Goal: Transaction & Acquisition: Purchase product/service

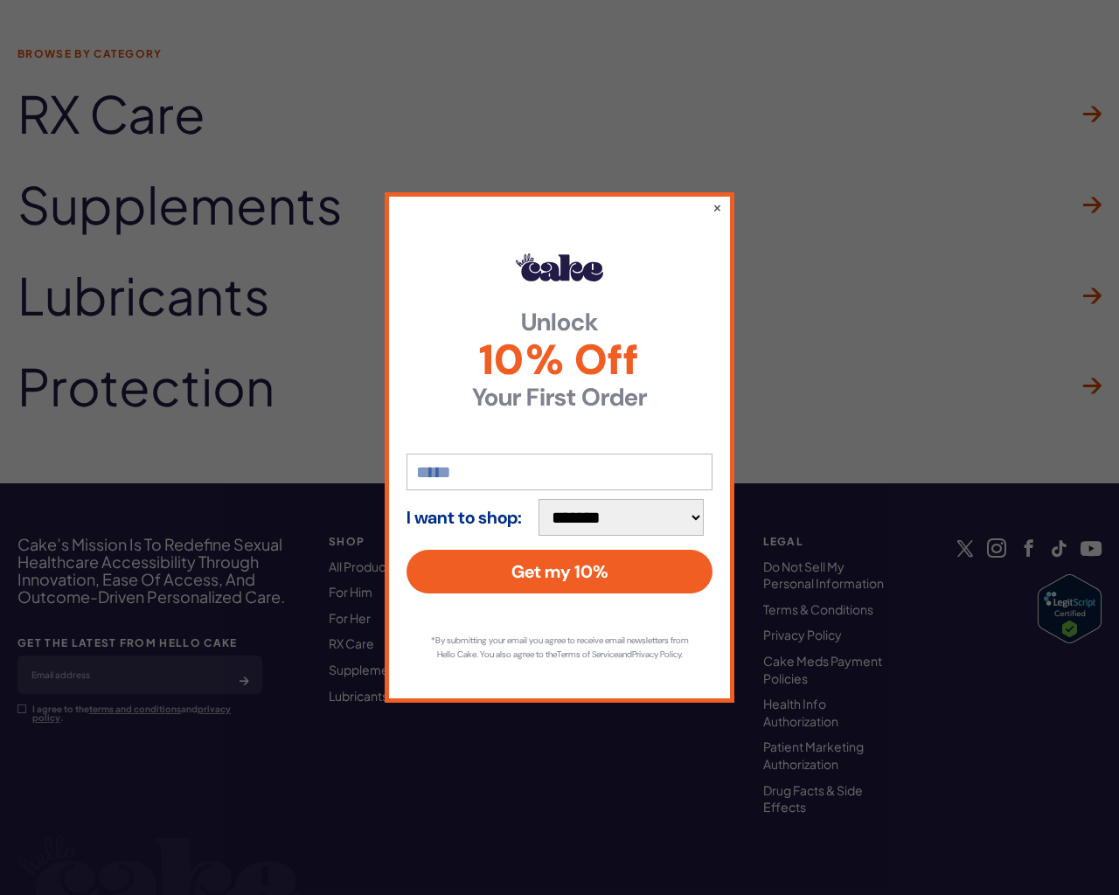
scroll to position [5338, 0]
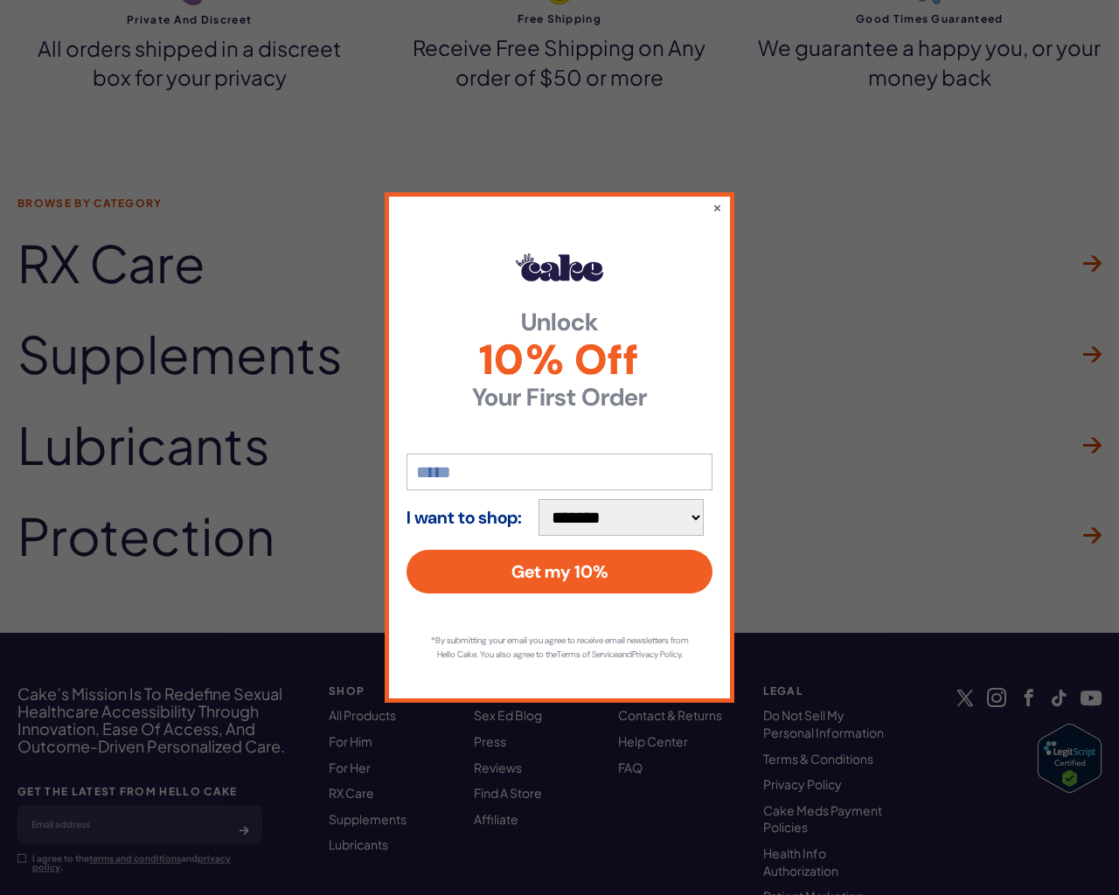
scroll to position [9385, 0]
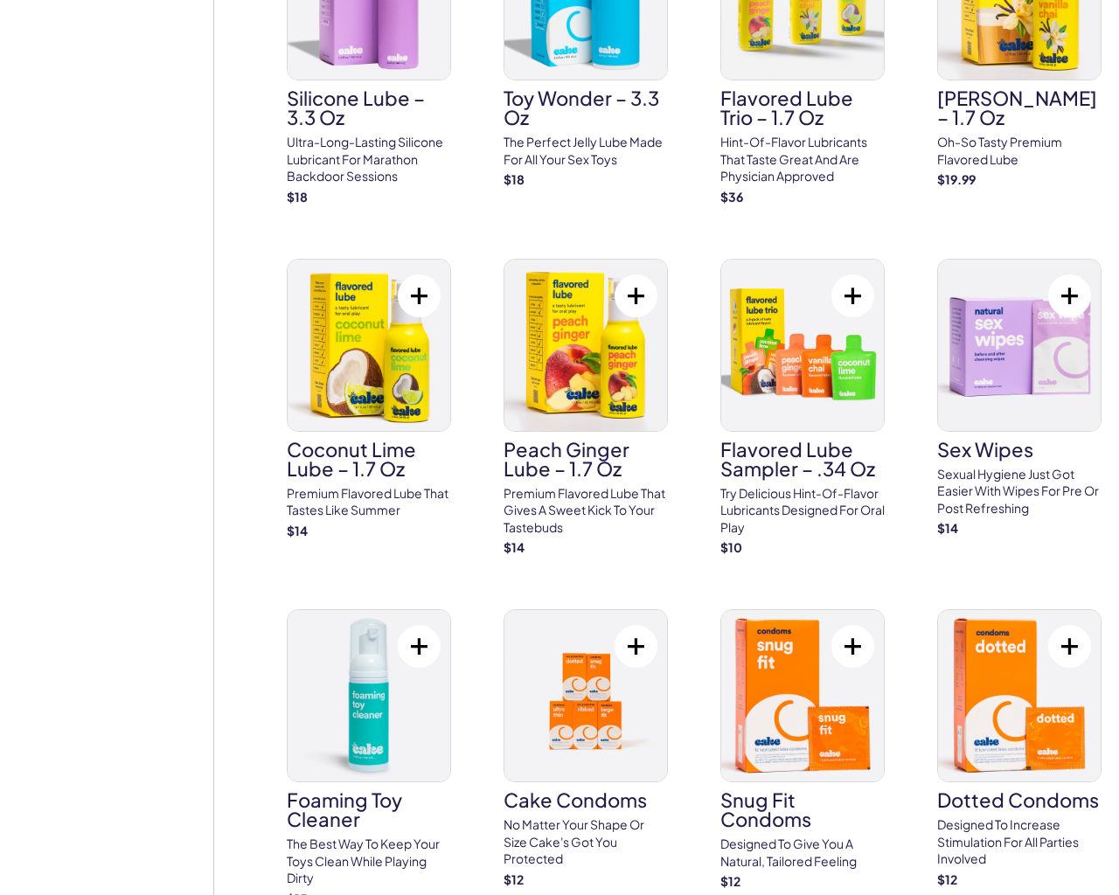
scroll to position [9384, 0]
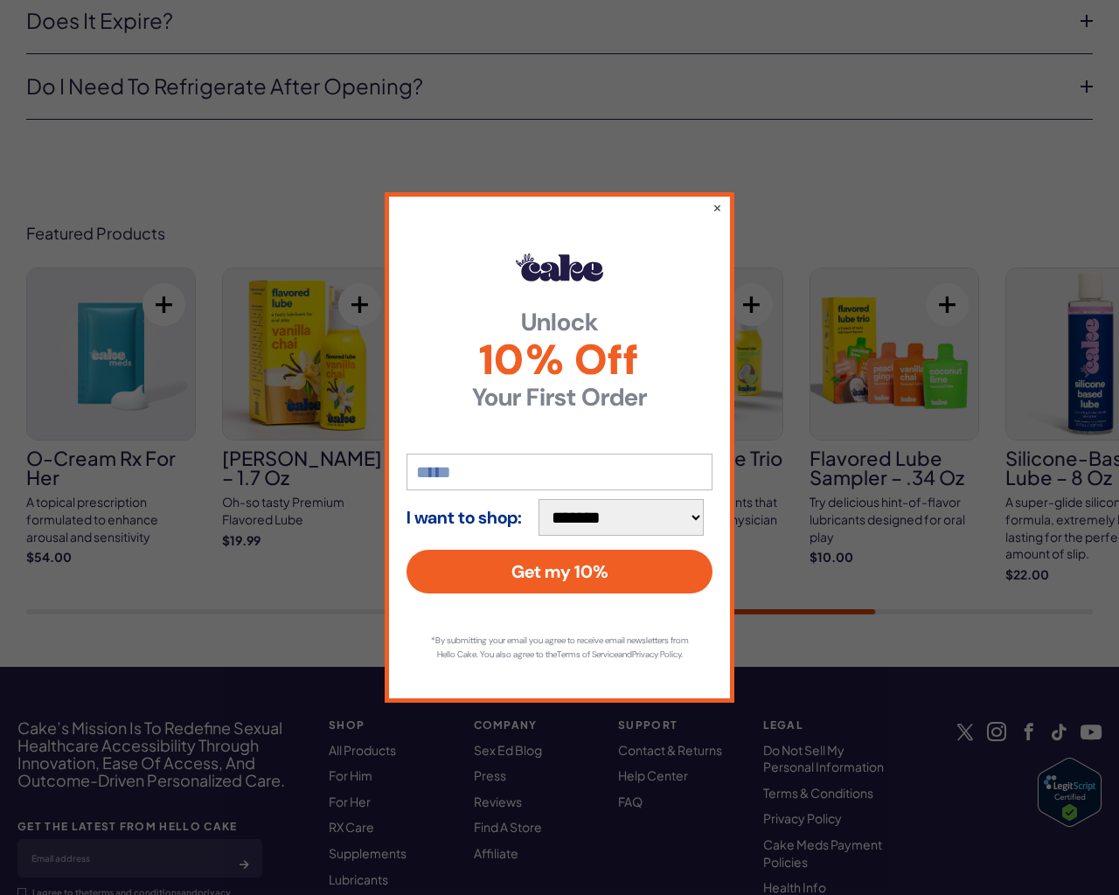
scroll to position [6785, 0]
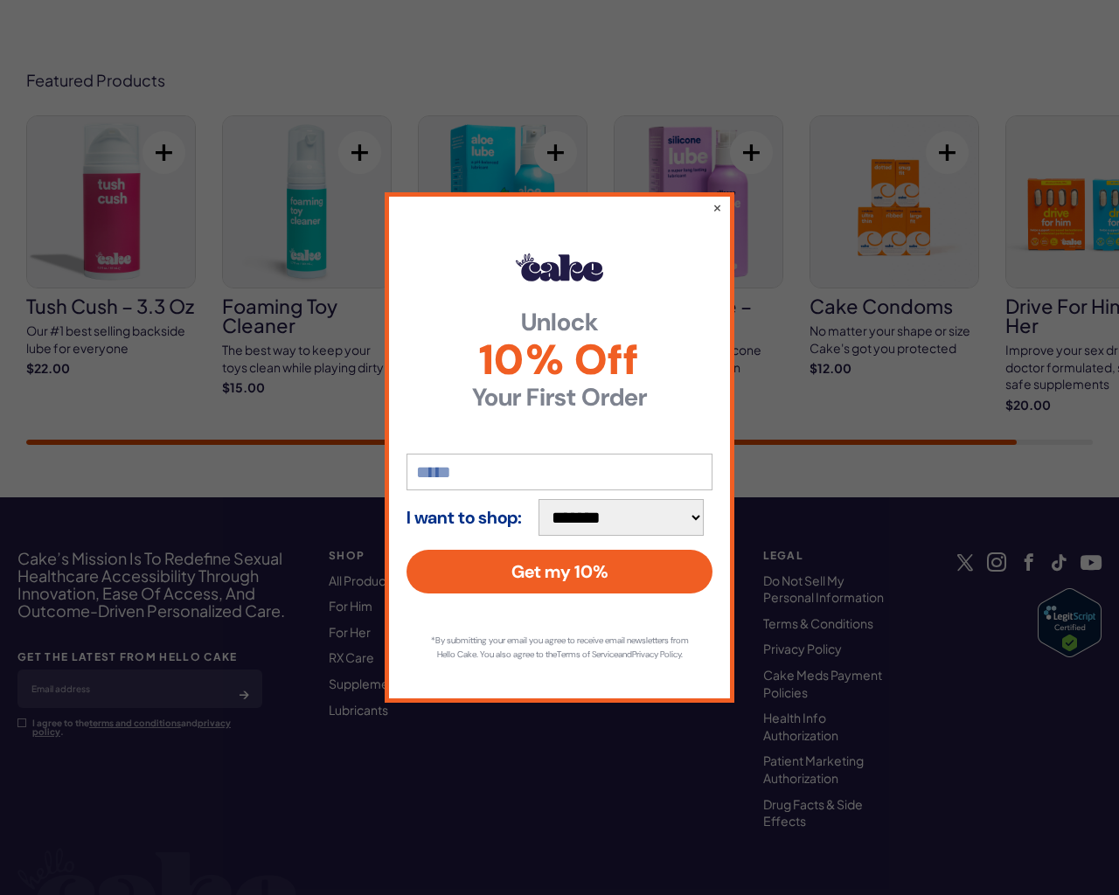
scroll to position [6178, 0]
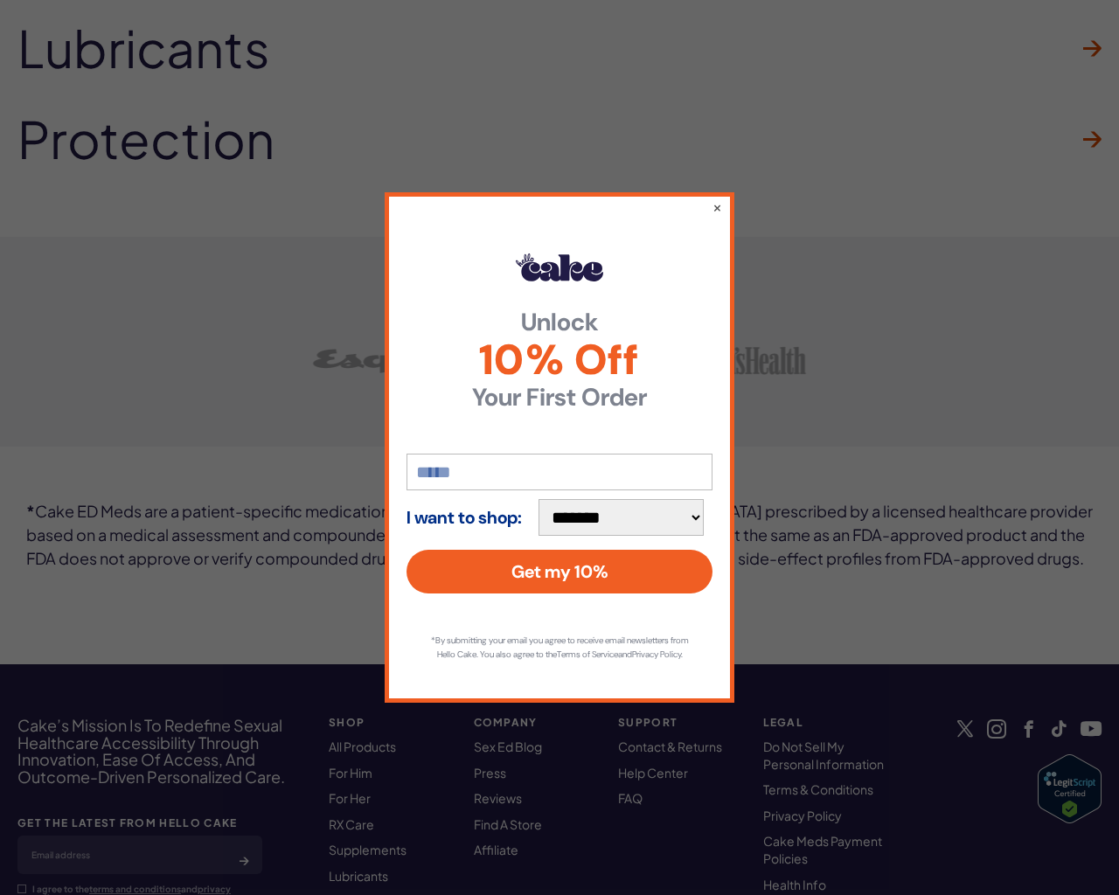
scroll to position [4245, 0]
